Goal: Check status: Check status

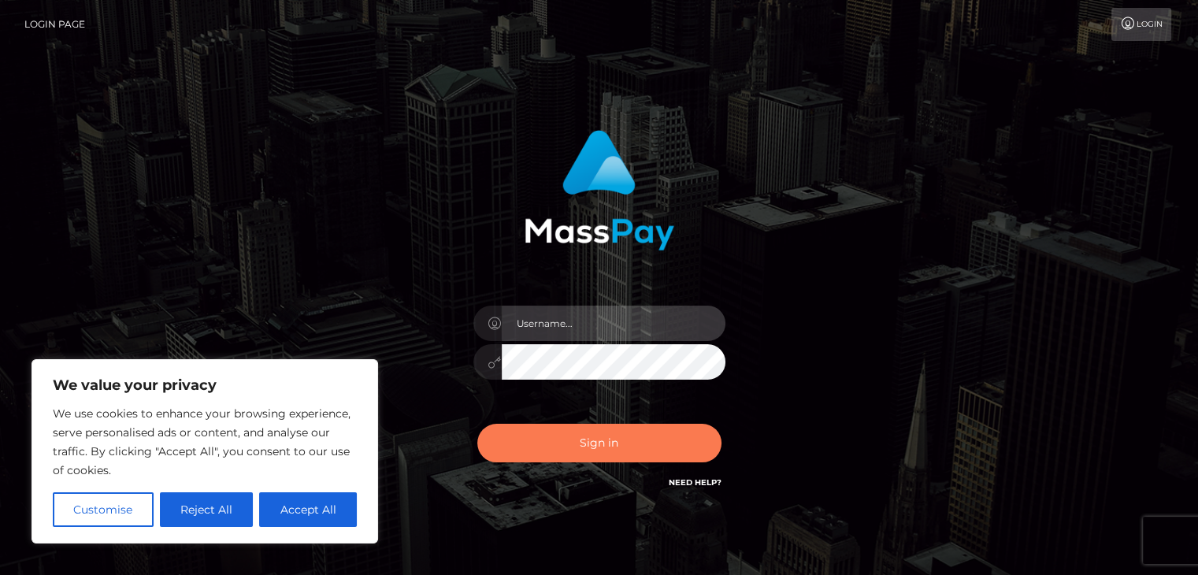
type input "[PERSON_NAME].[PERSON_NAME]"
click at [596, 454] on button "Sign in" at bounding box center [599, 443] width 244 height 39
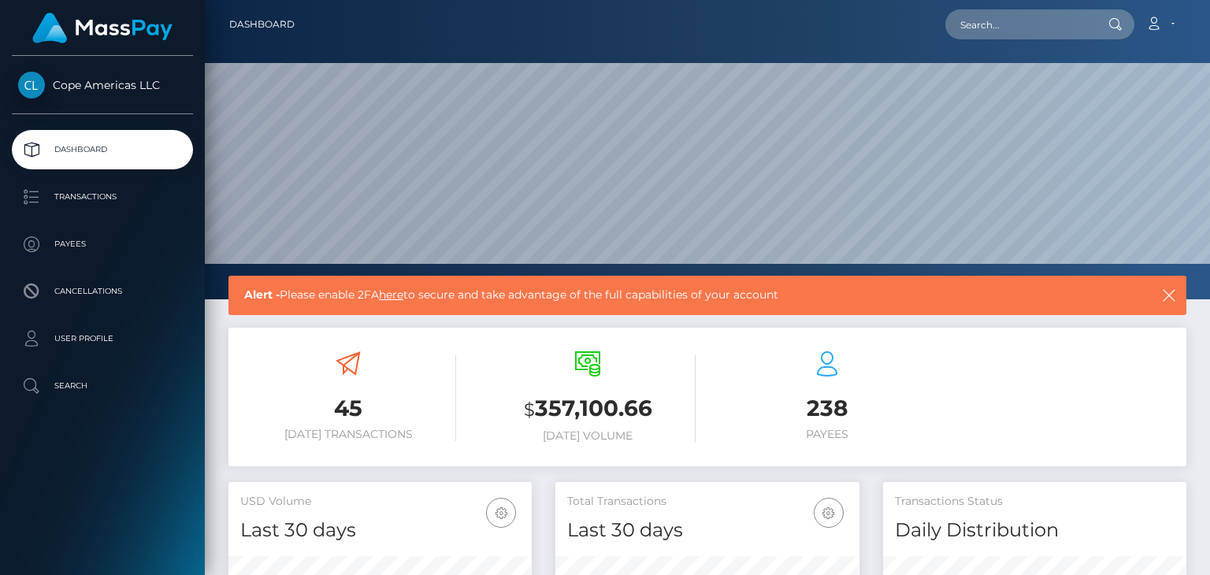
scroll to position [279, 303]
click at [122, 193] on p "Transactions" at bounding box center [102, 197] width 169 height 24
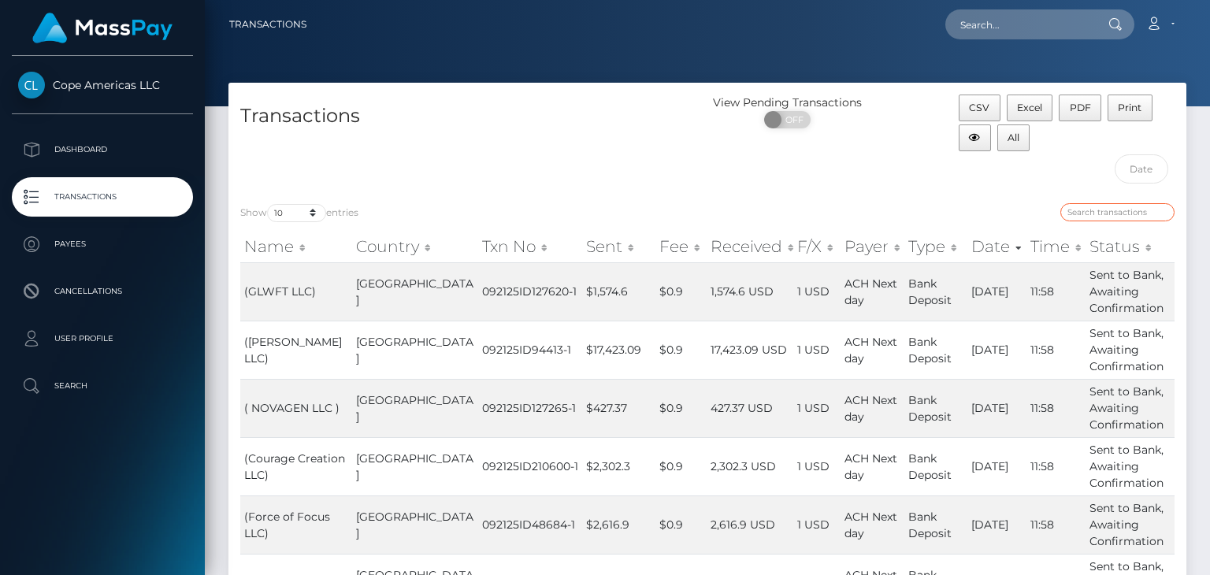
click at [1091, 212] on input "search" at bounding box center [1117, 212] width 114 height 18
paste input "128291"
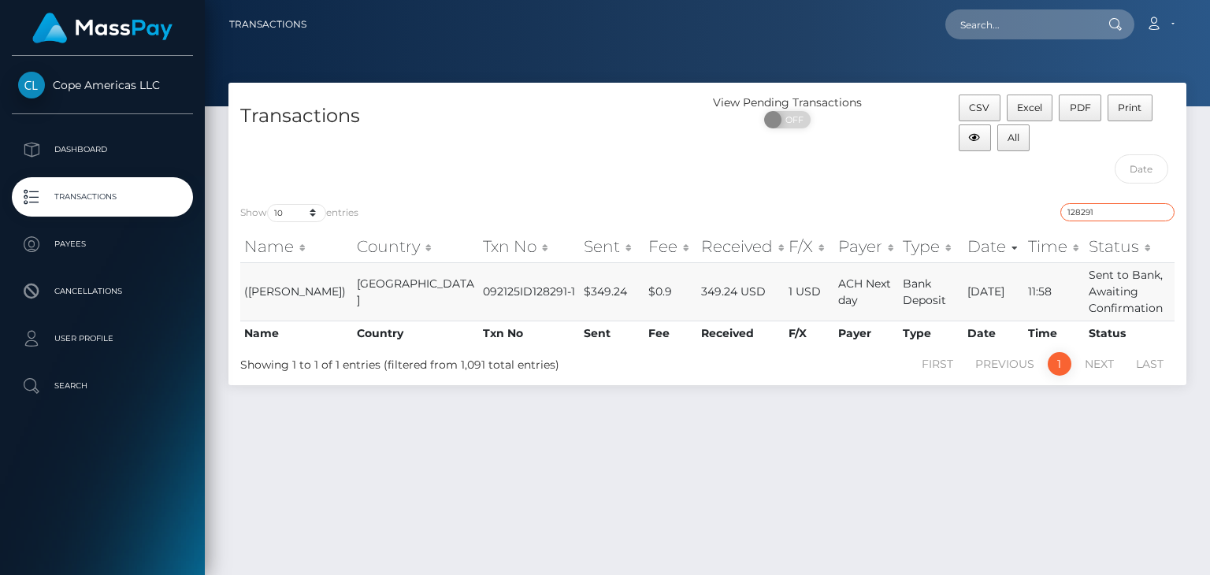
type input "128291"
drag, startPoint x: 716, startPoint y: 289, endPoint x: 649, endPoint y: 288, distance: 67.0
click at [697, 288] on td "349.24 USD" at bounding box center [740, 291] width 87 height 58
copy td "349.24 USD"
